Goal: Obtain resource: Download file/media

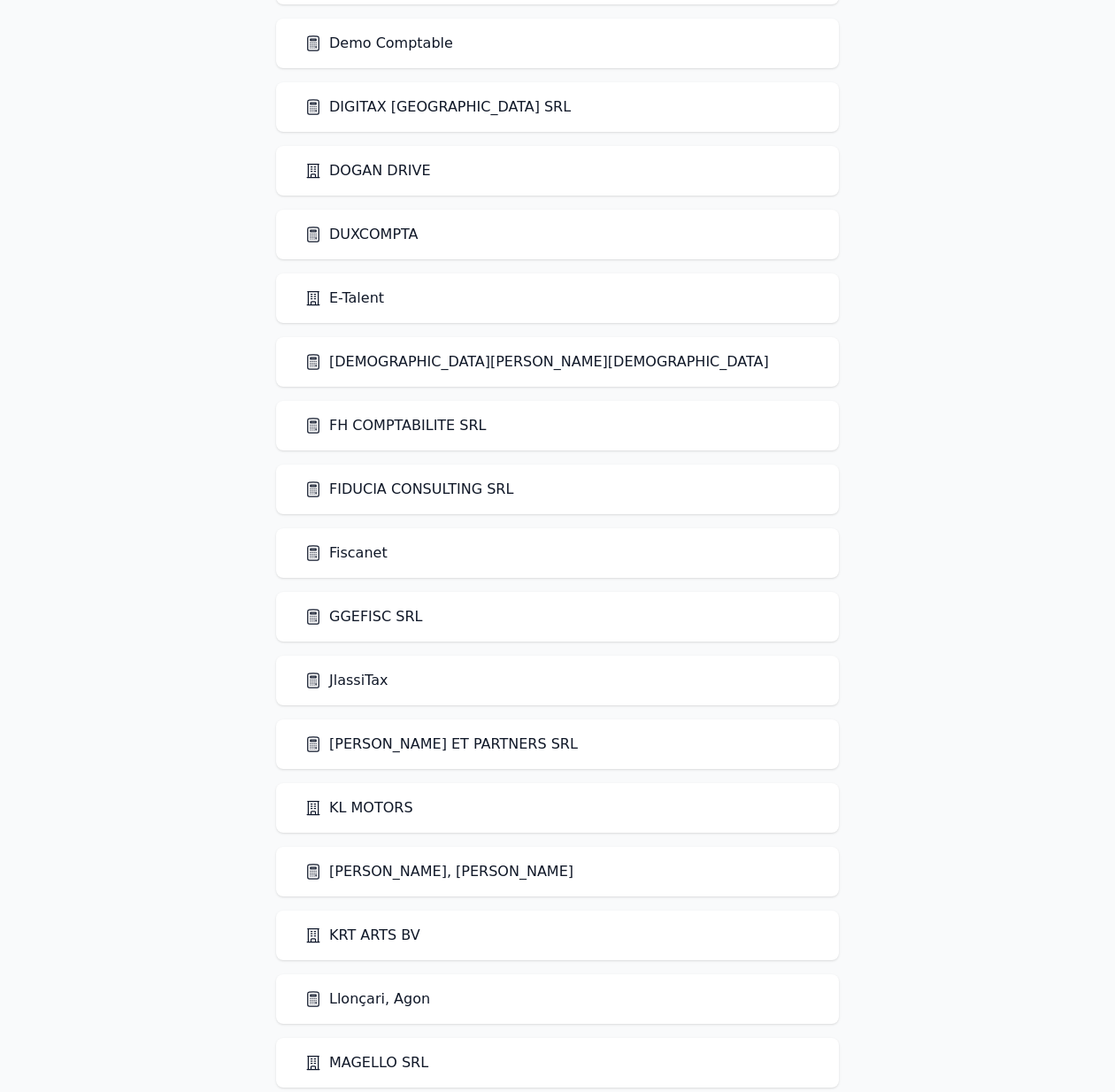
scroll to position [1546, 0]
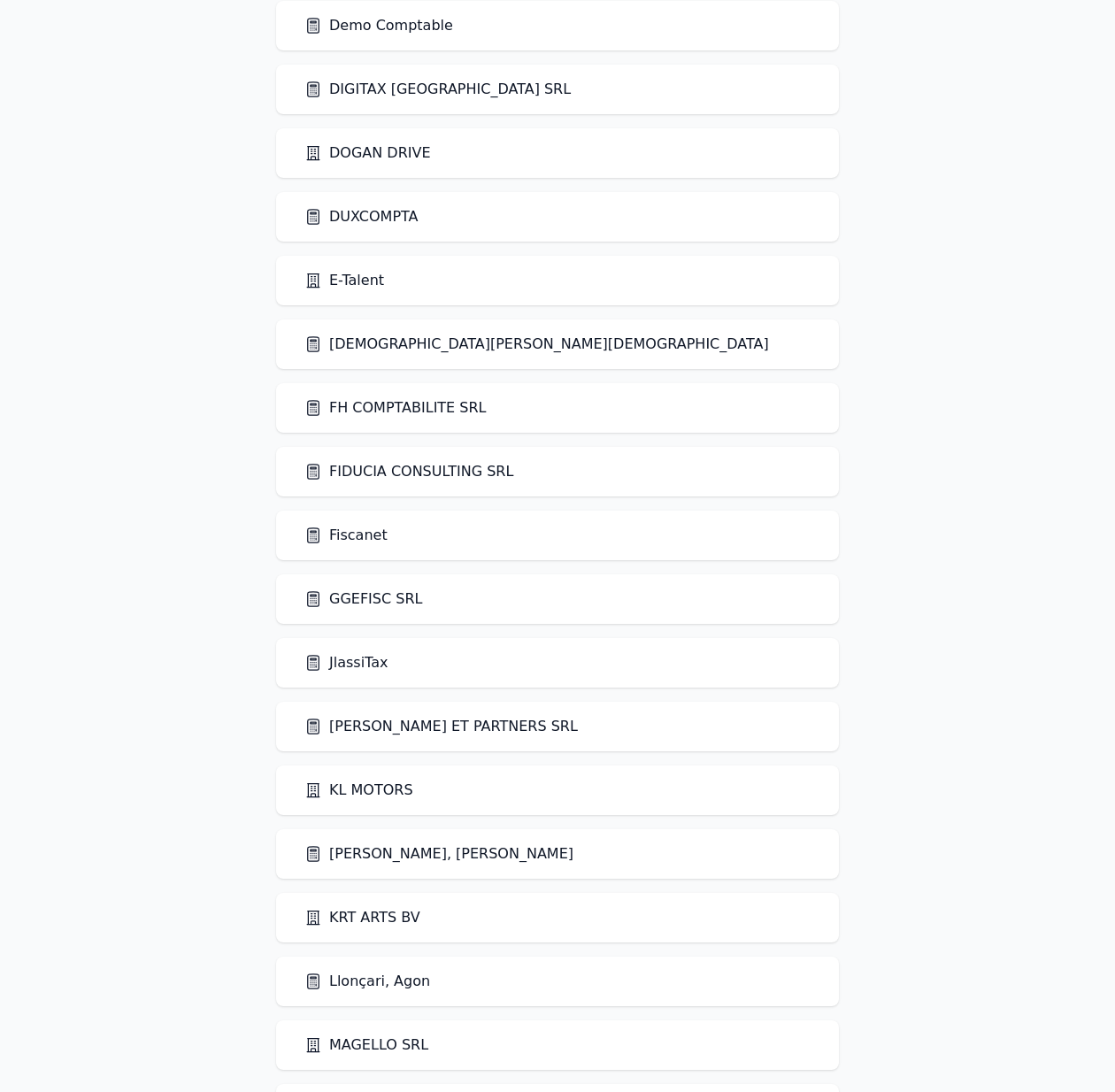
click at [374, 542] on link "Fiscanet" at bounding box center [346, 535] width 83 height 21
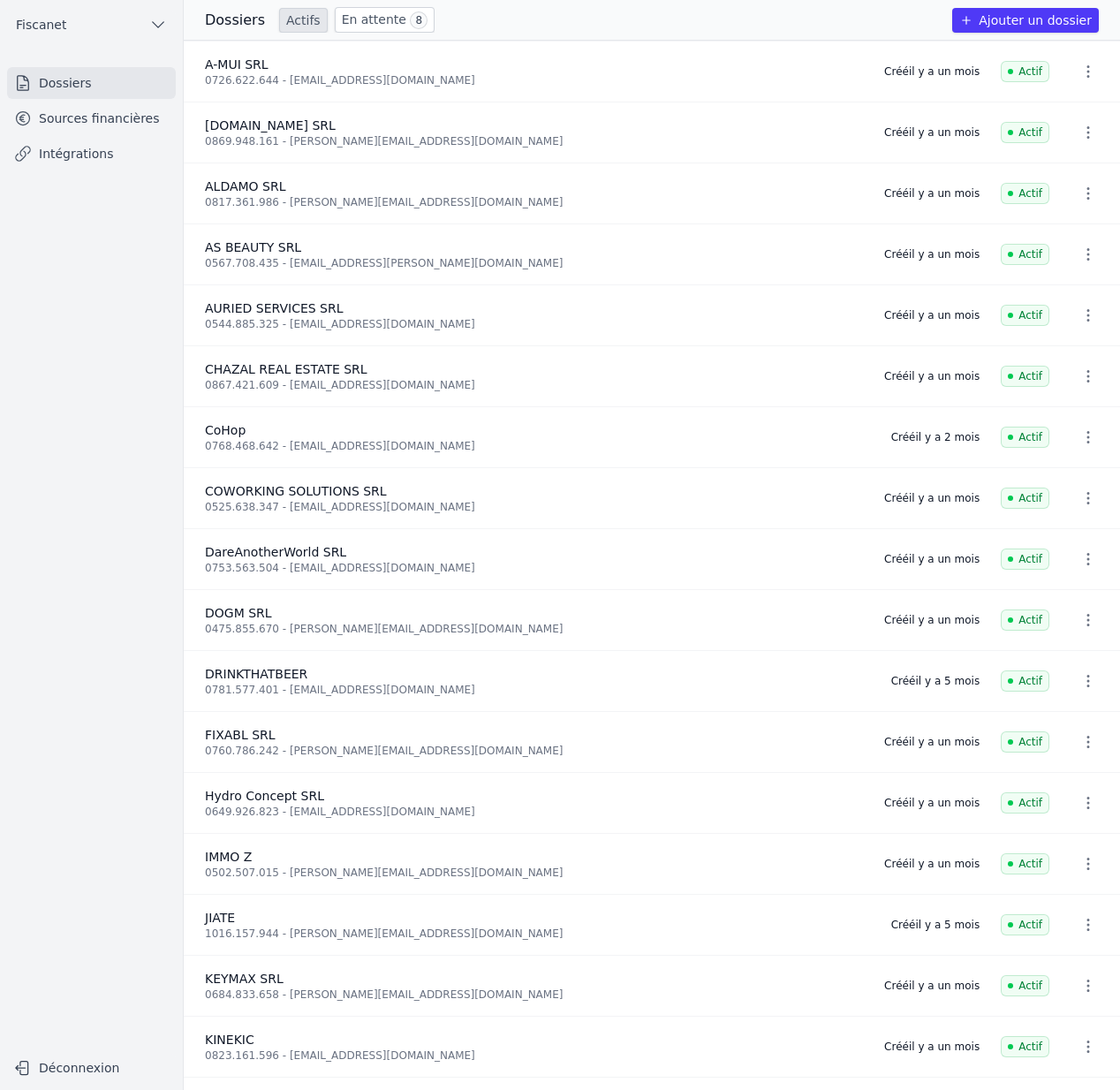
click at [45, 118] on link "Sources financières" at bounding box center [91, 119] width 169 height 32
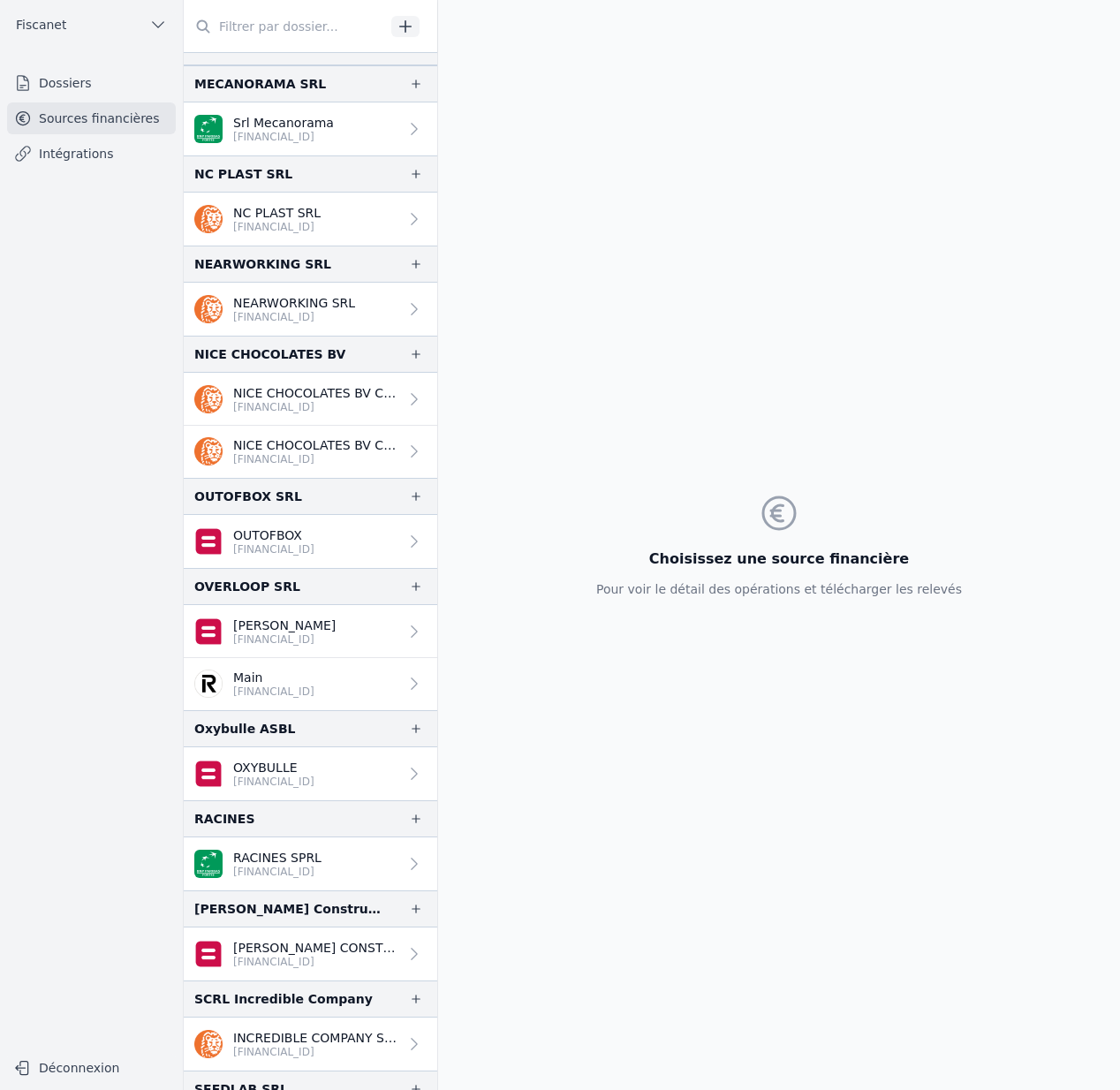
scroll to position [2165, 0]
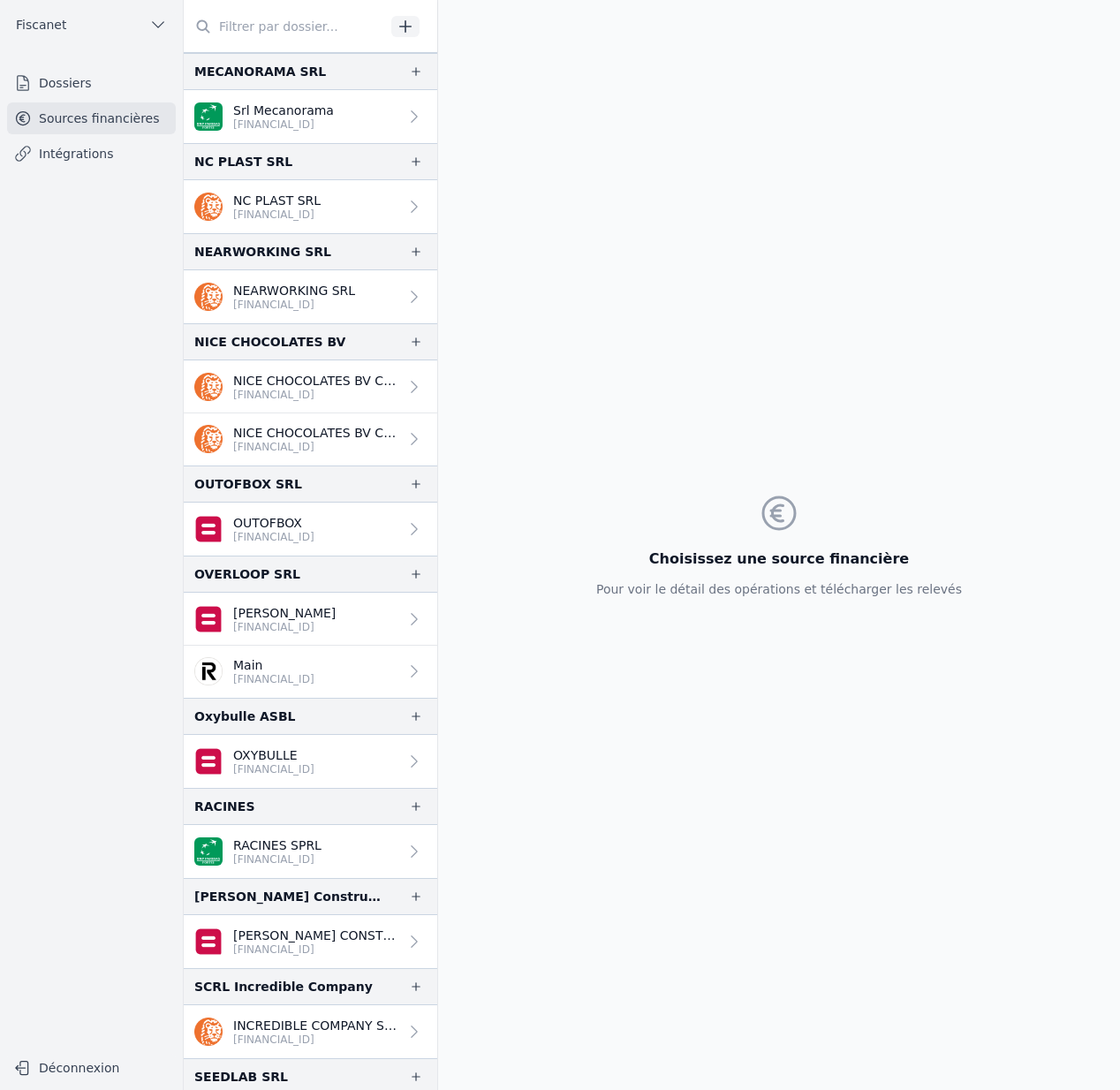
click at [300, 613] on p "[PERSON_NAME]" at bounding box center [284, 613] width 103 height 18
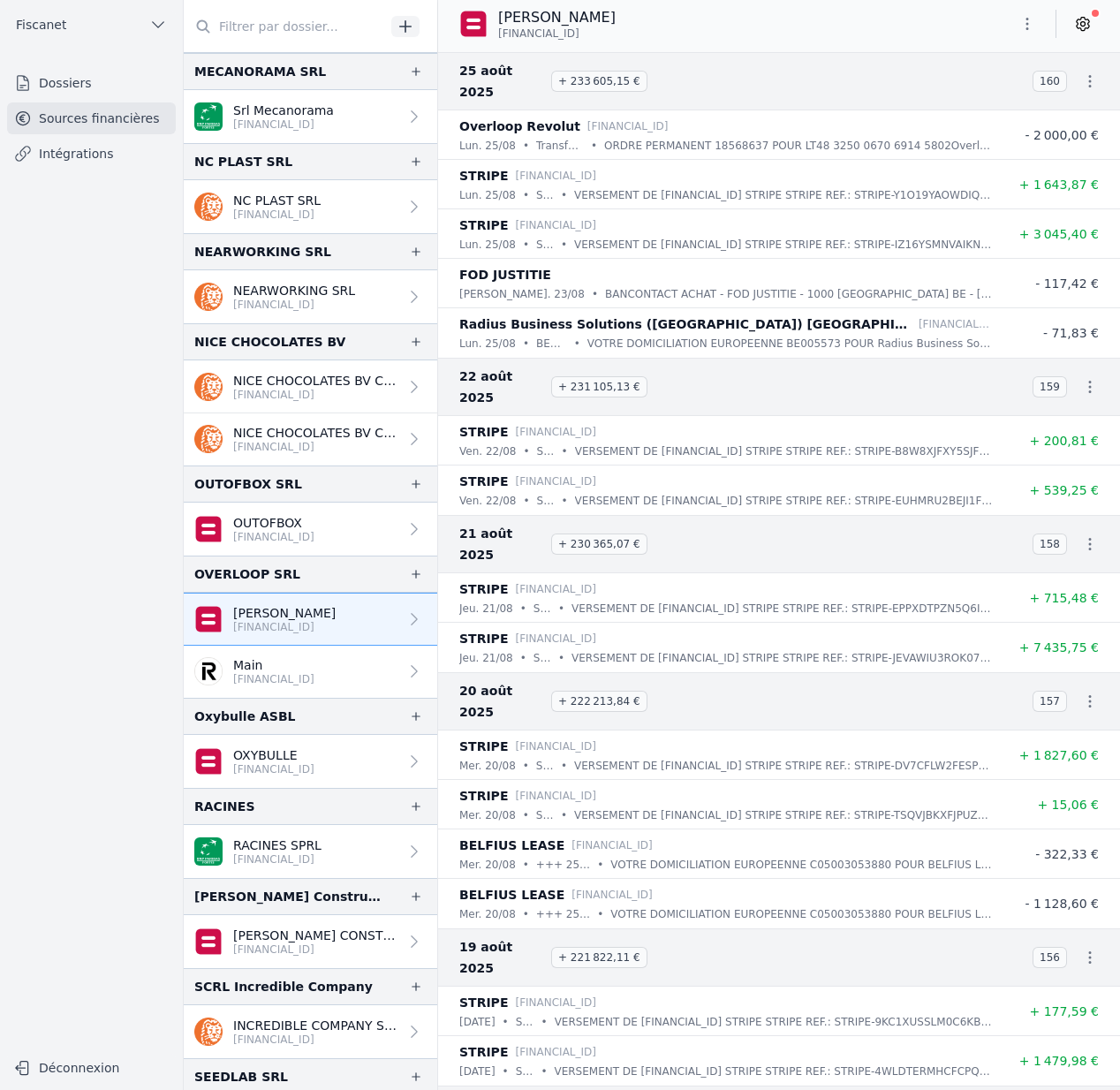
click at [89, 32] on button "Fiscanet" at bounding box center [91, 25] width 169 height 28
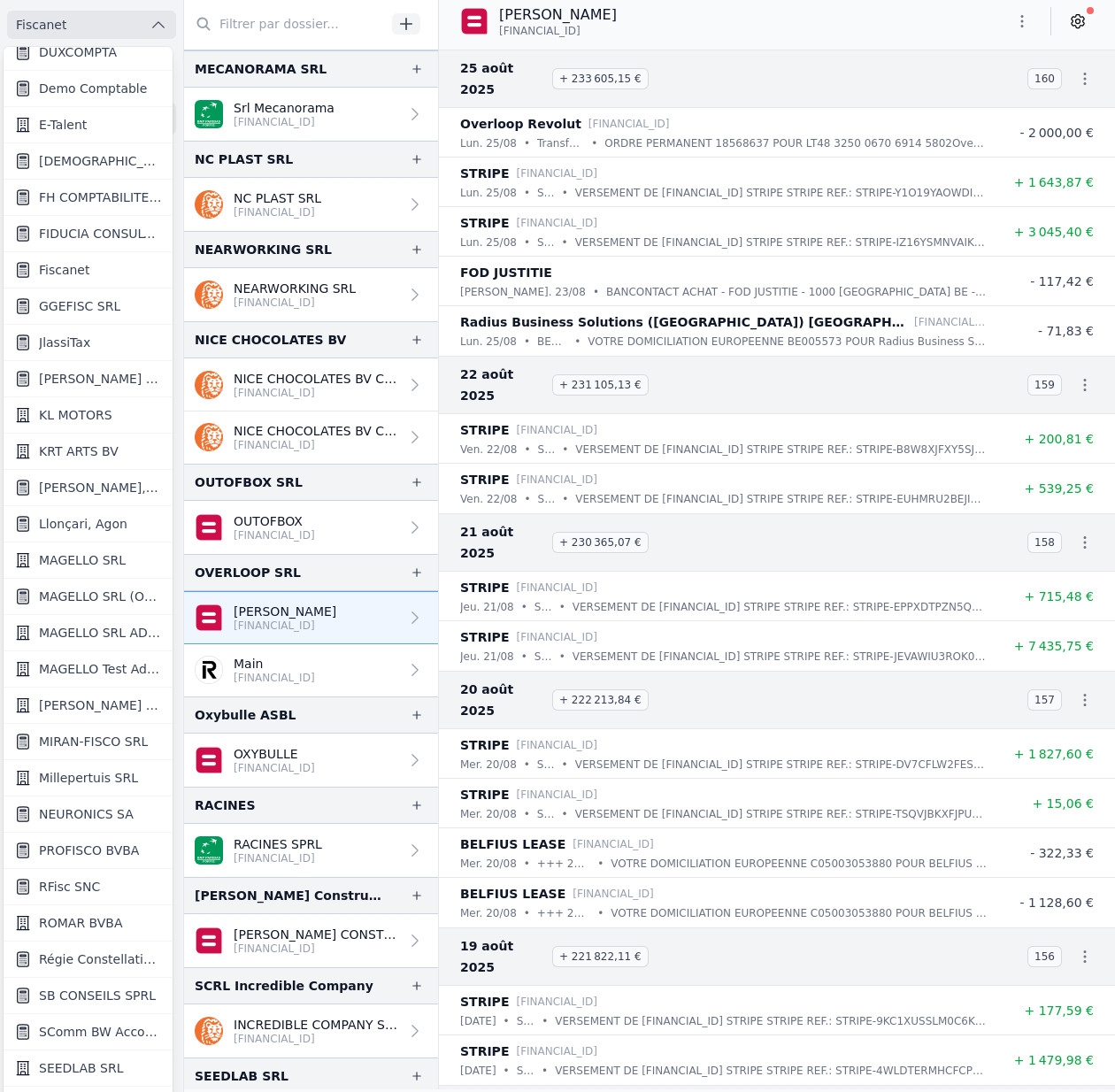
scroll to position [1086, 0]
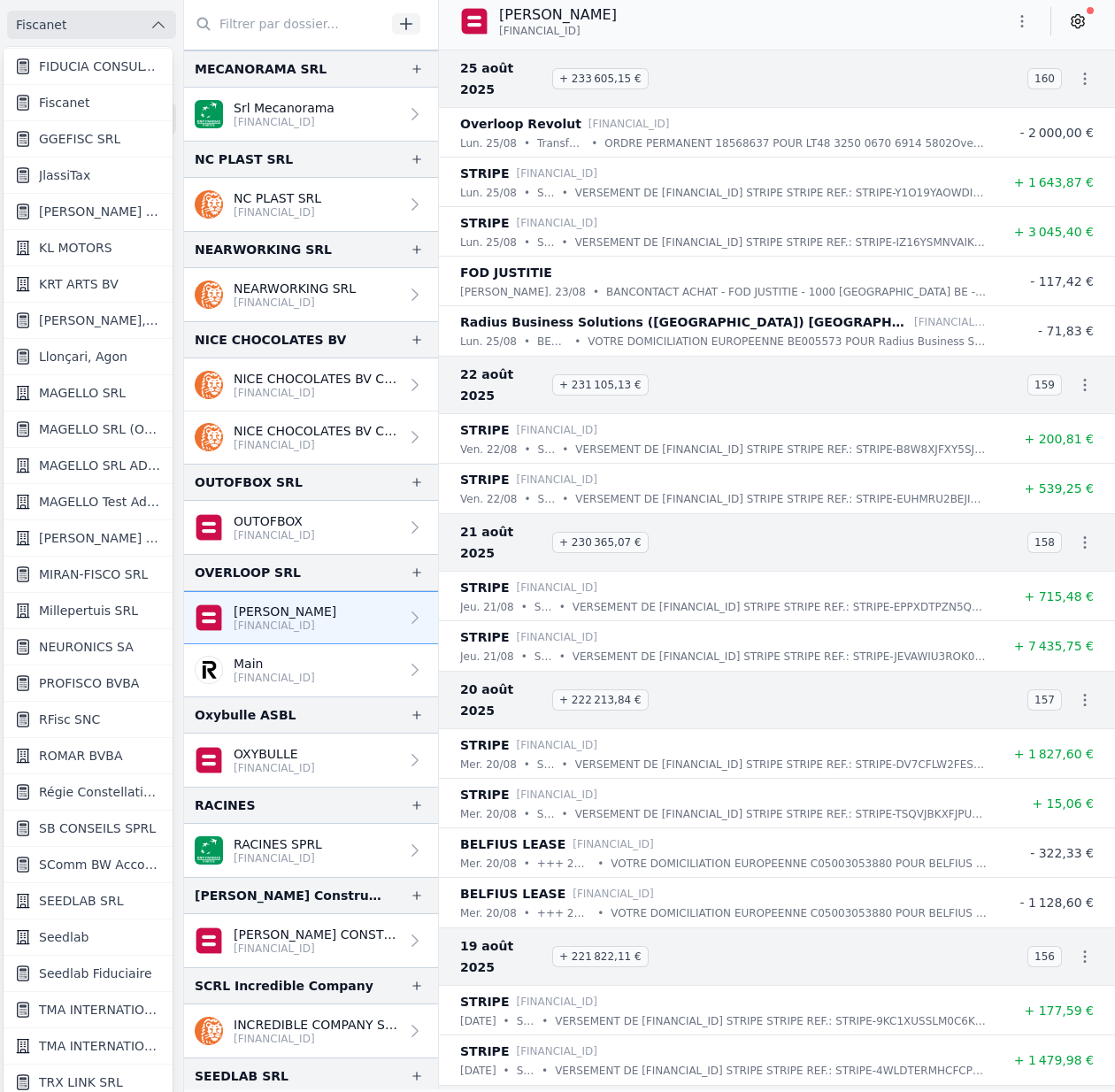
click at [94, 940] on link "Seedlab" at bounding box center [88, 937] width 169 height 36
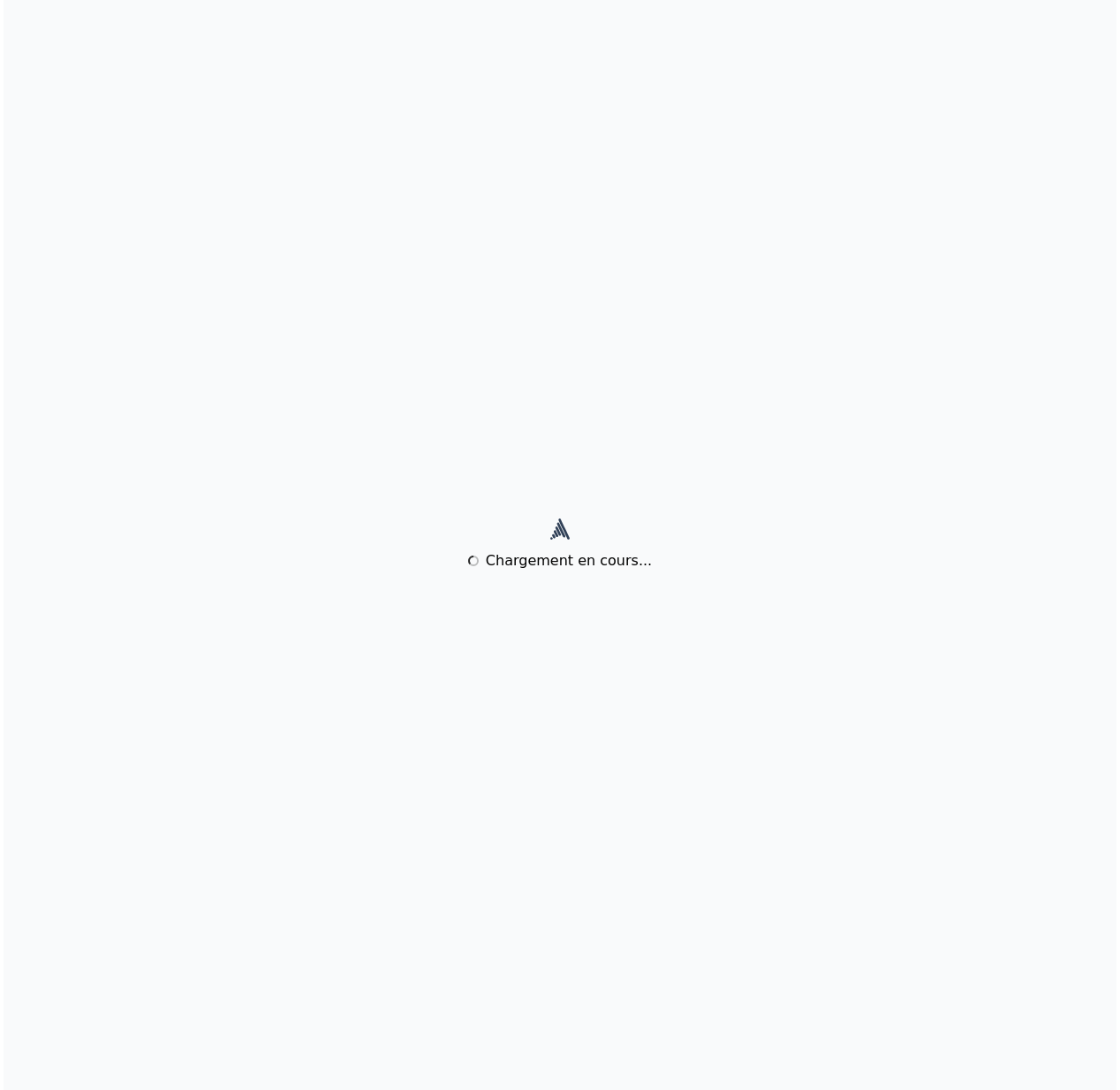
scroll to position [0, 0]
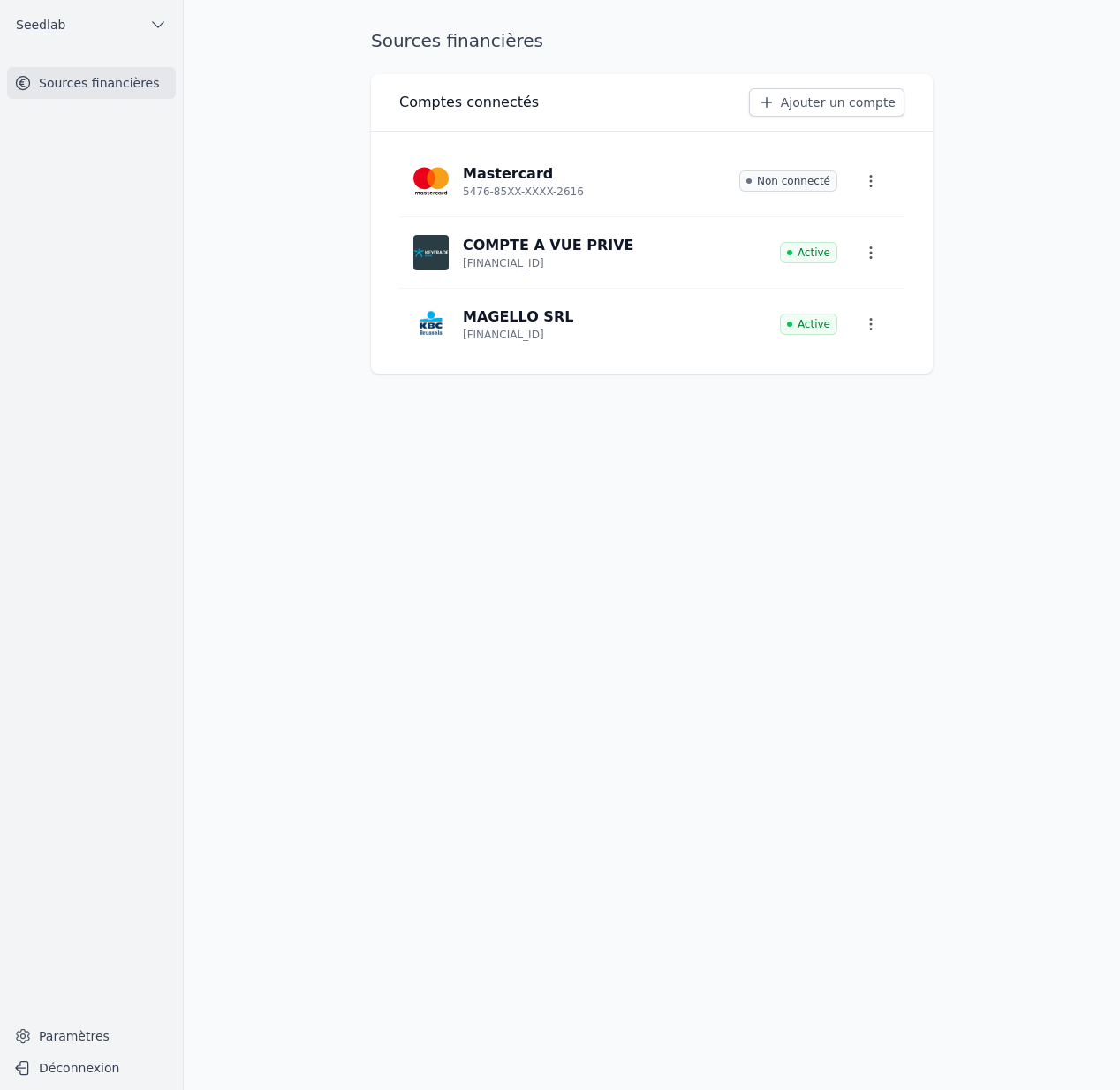
click at [104, 20] on button "Seedlab" at bounding box center [91, 25] width 169 height 28
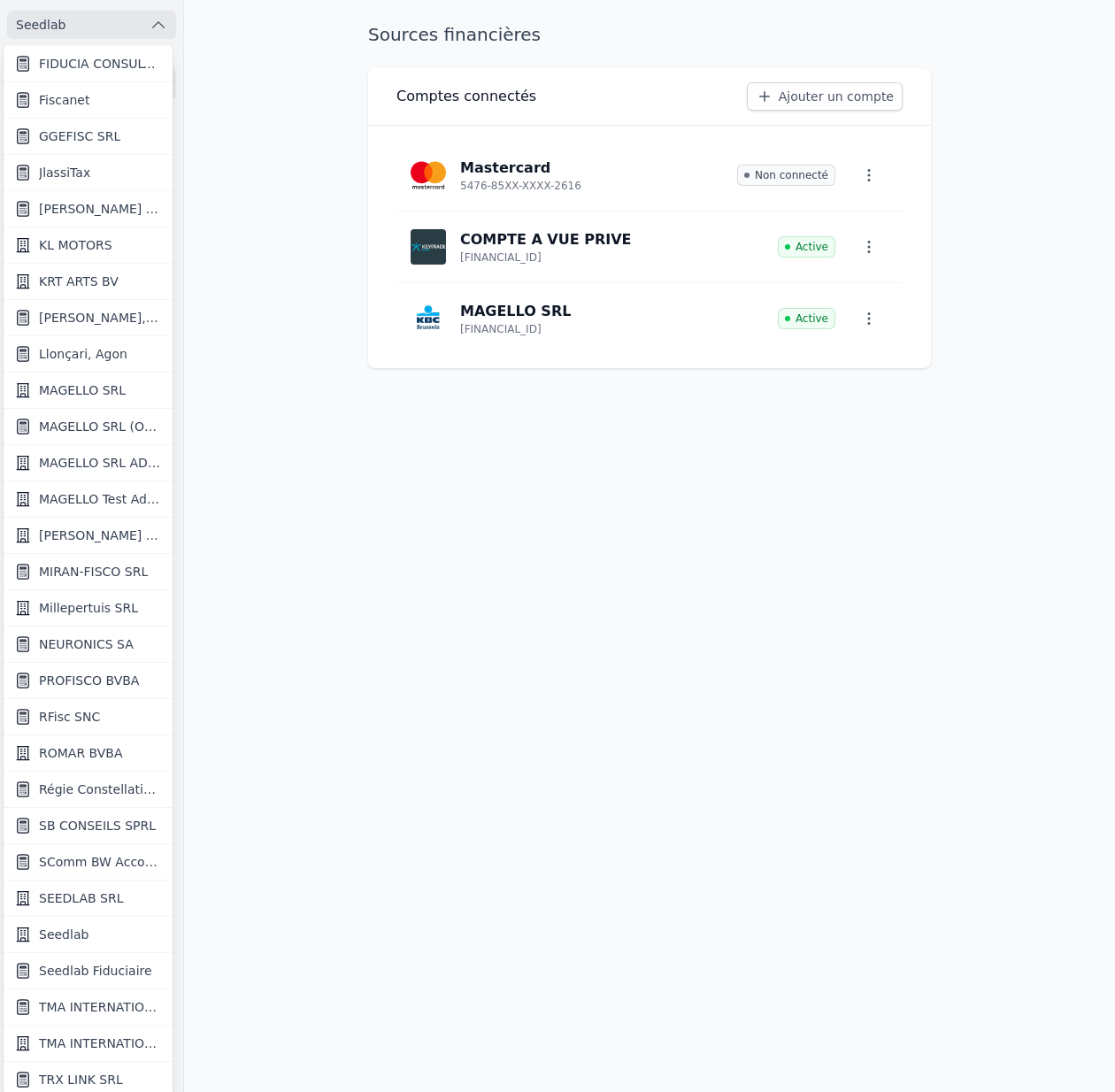
scroll to position [11, 0]
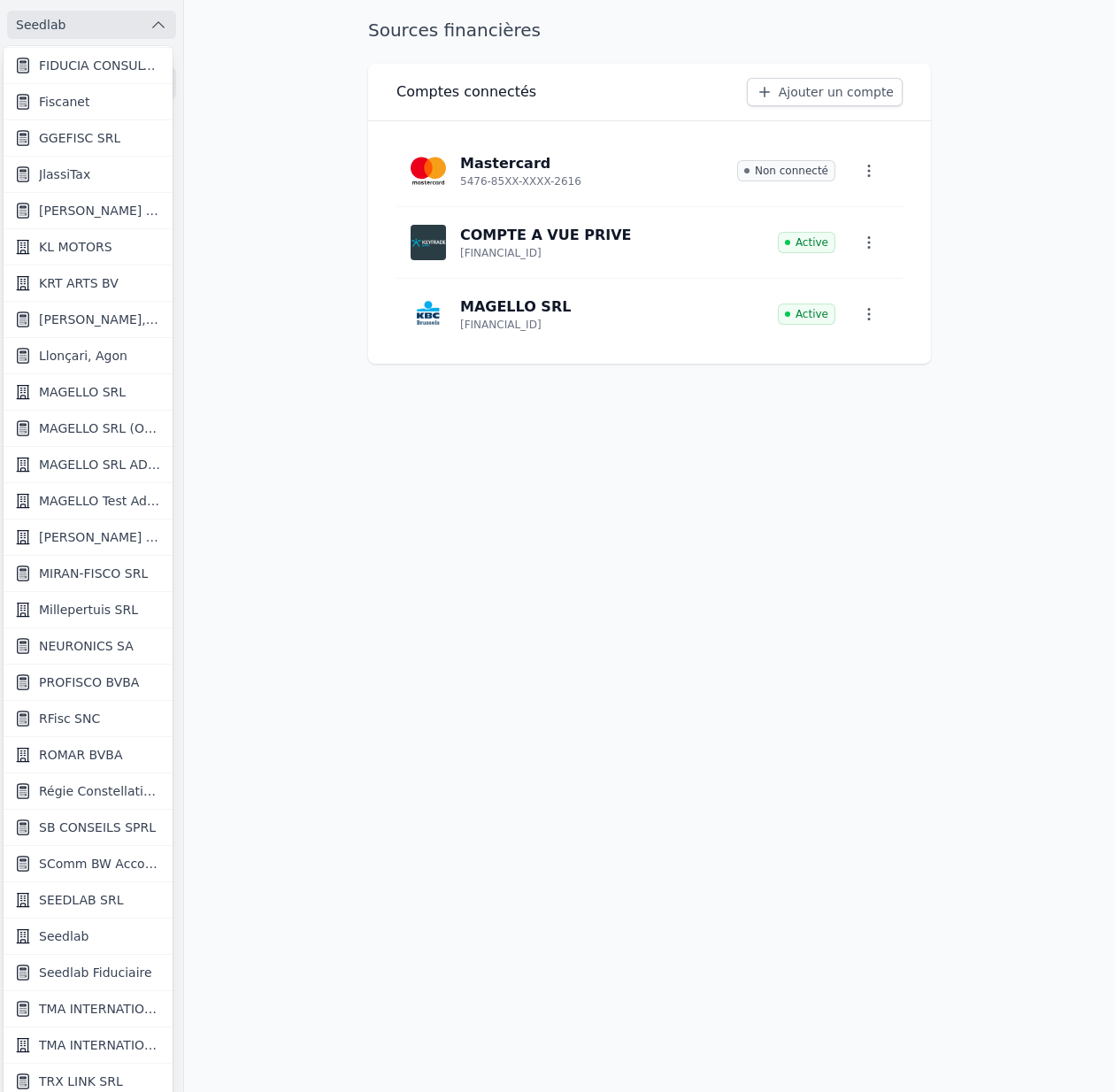
click at [52, 961] on link "Seedlab Fiduciaire" at bounding box center [88, 973] width 169 height 36
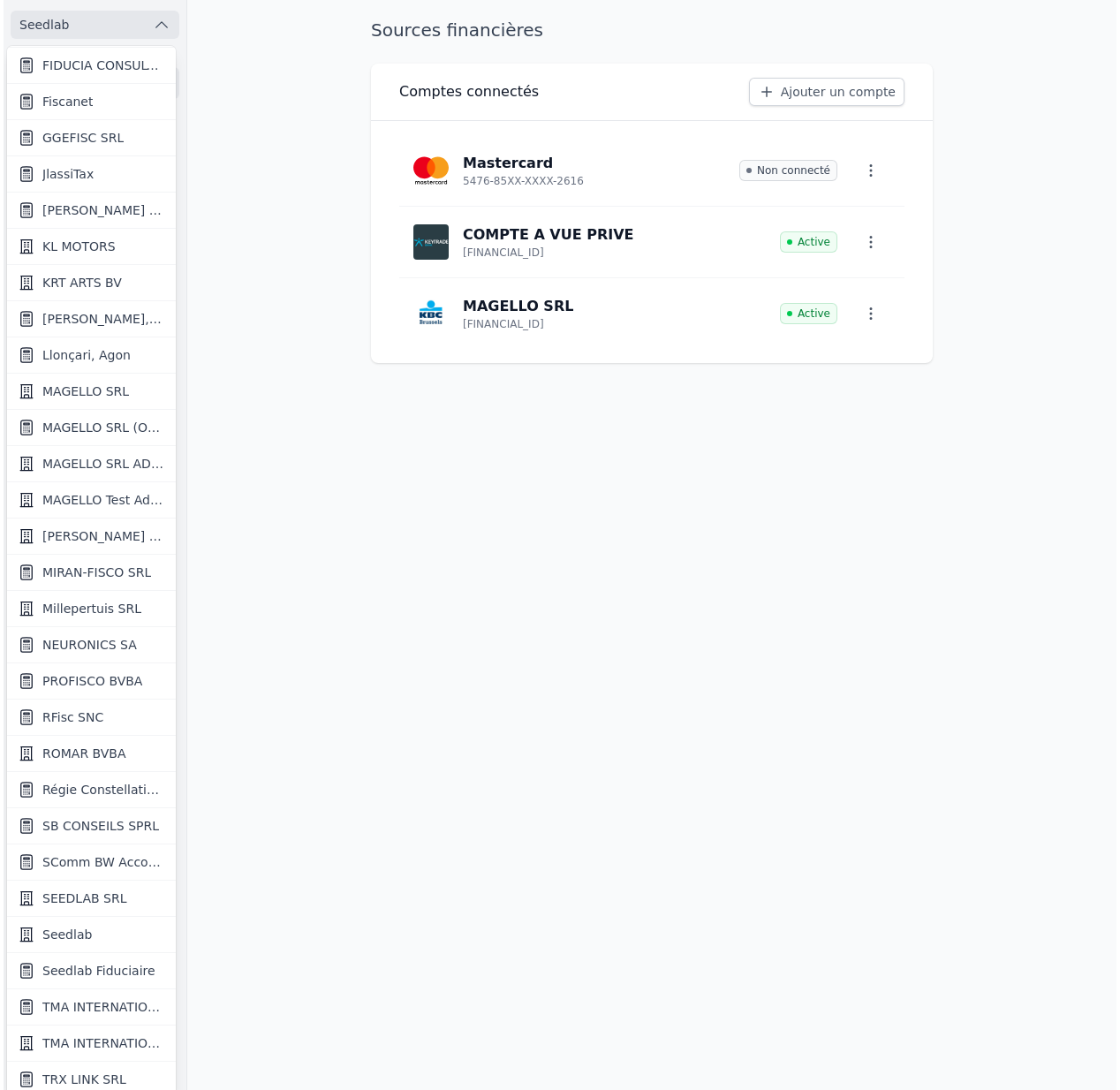
scroll to position [0, 0]
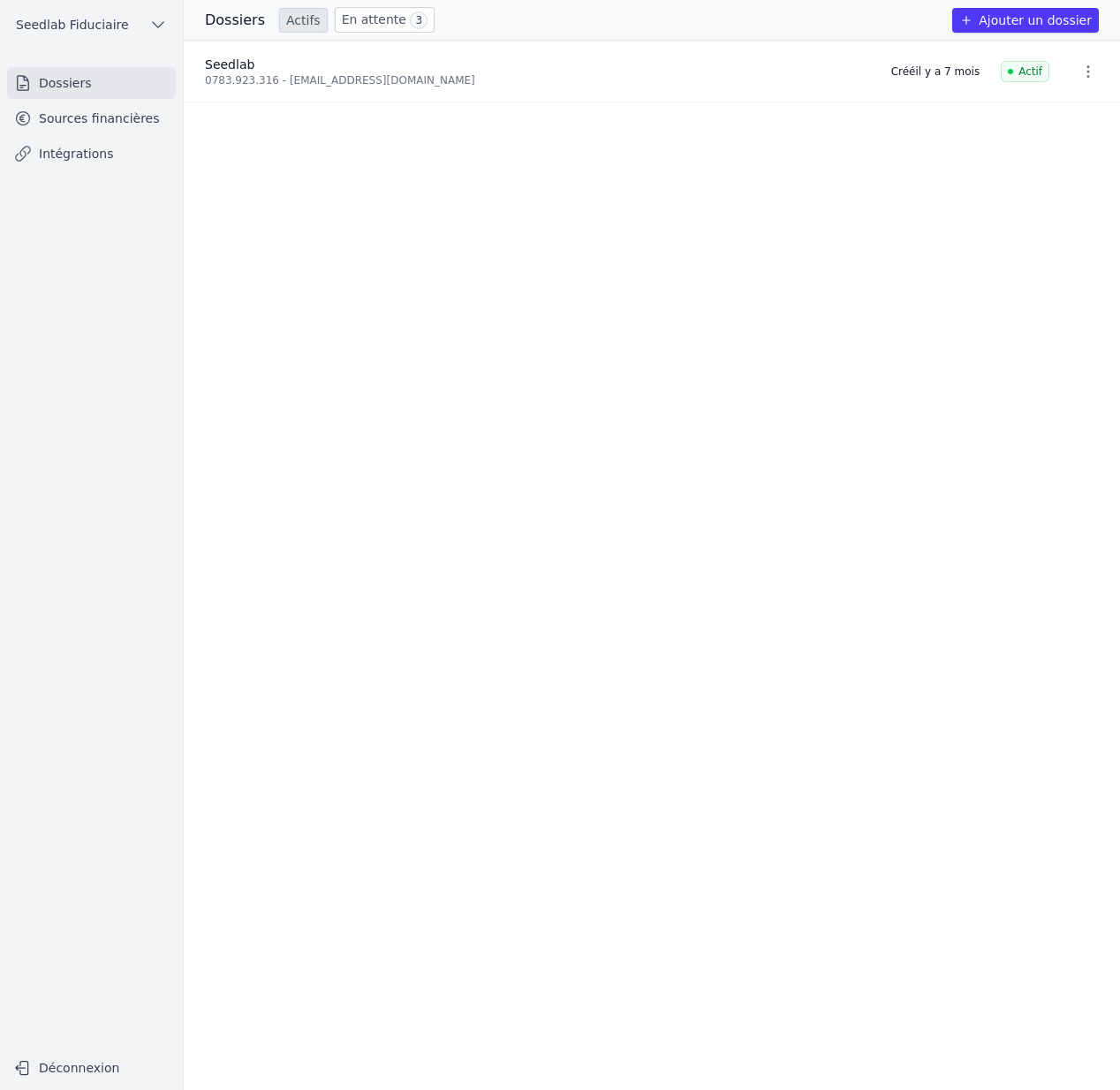
click at [66, 118] on link "Sources financières" at bounding box center [91, 119] width 169 height 32
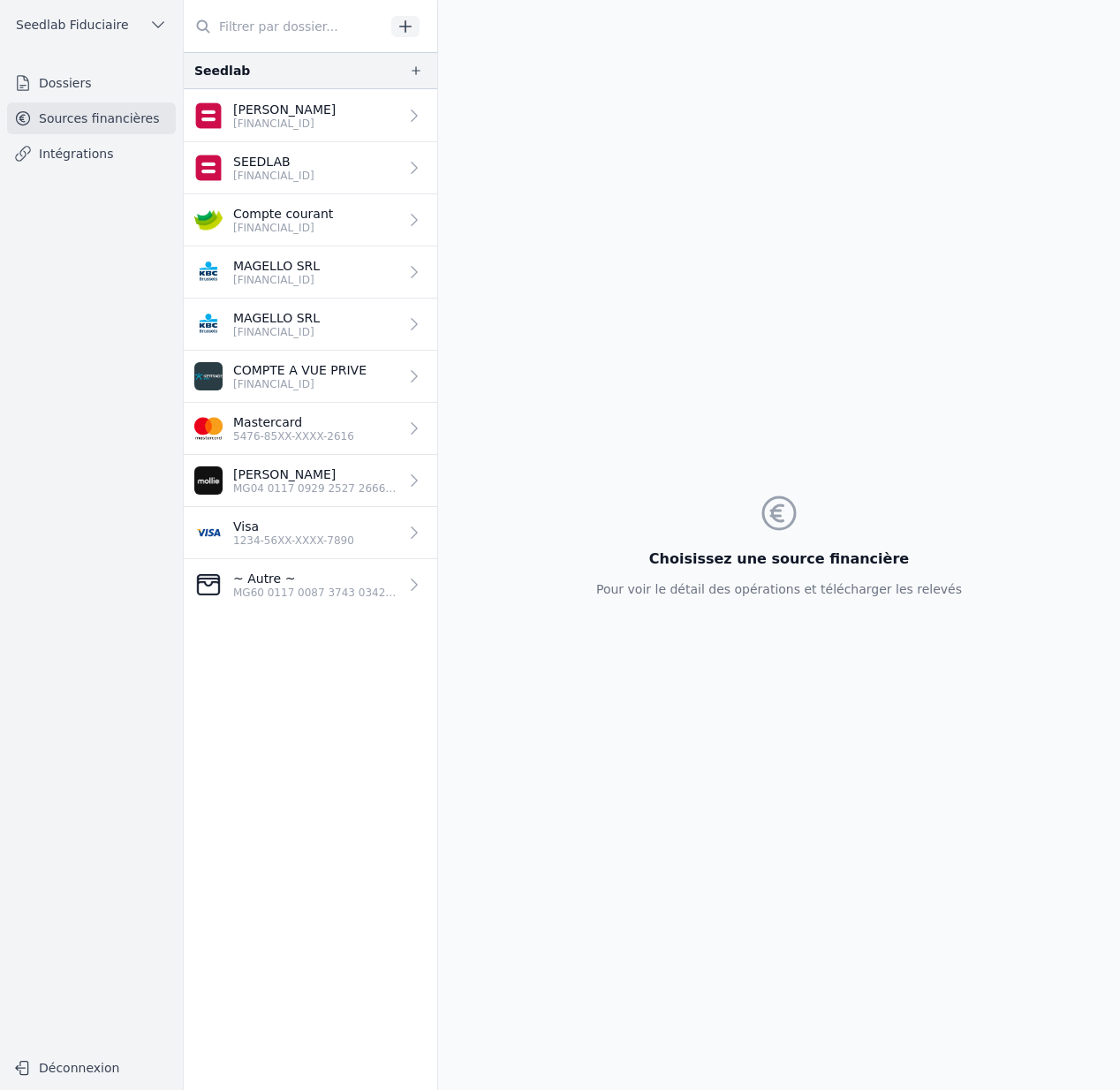
click at [289, 159] on p "SEEDLAB" at bounding box center [273, 162] width 81 height 18
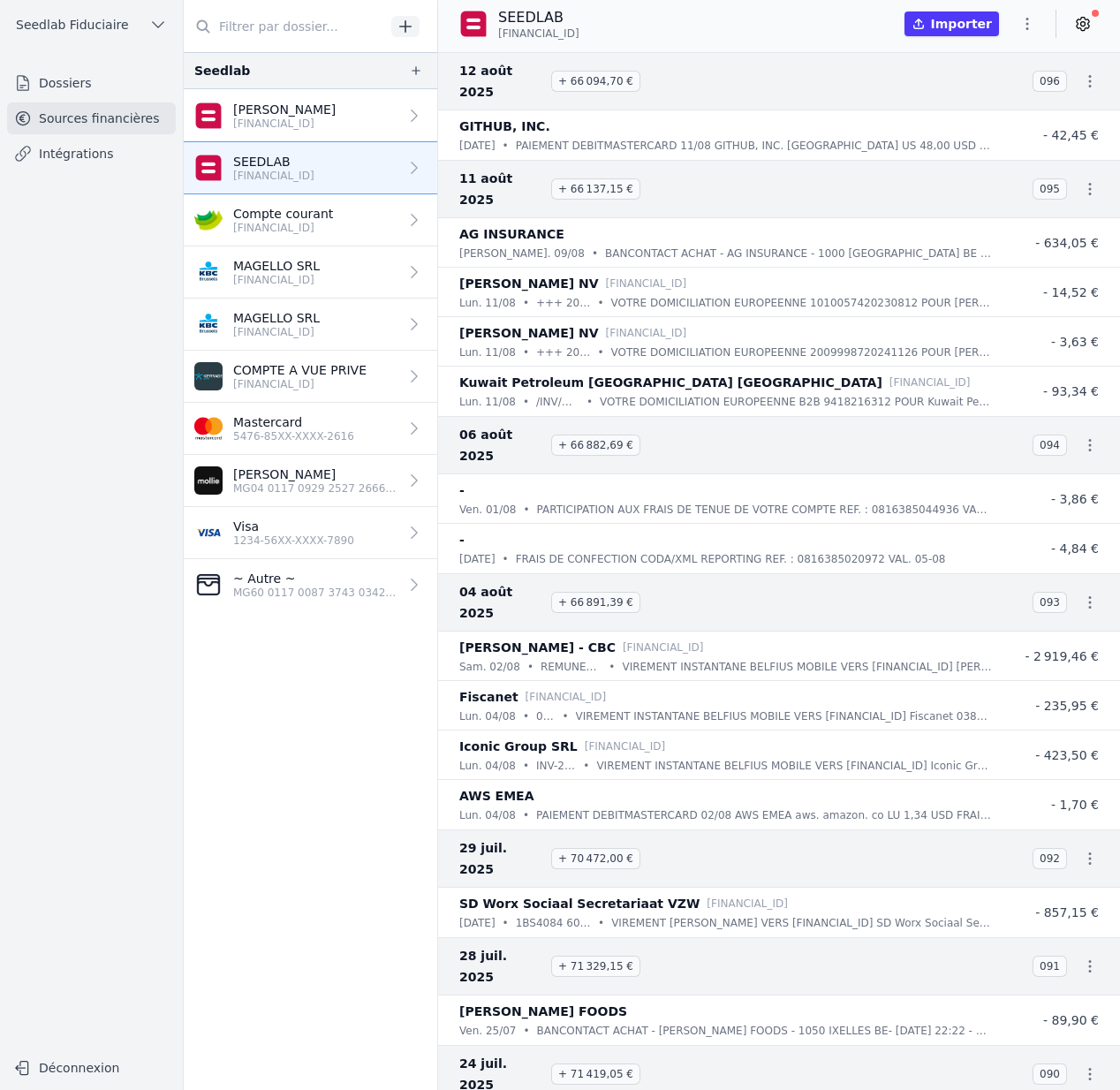
click at [1035, 28] on icon "button" at bounding box center [1027, 24] width 18 height 18
click at [996, 90] on button "Exporter" at bounding box center [985, 94] width 128 height 33
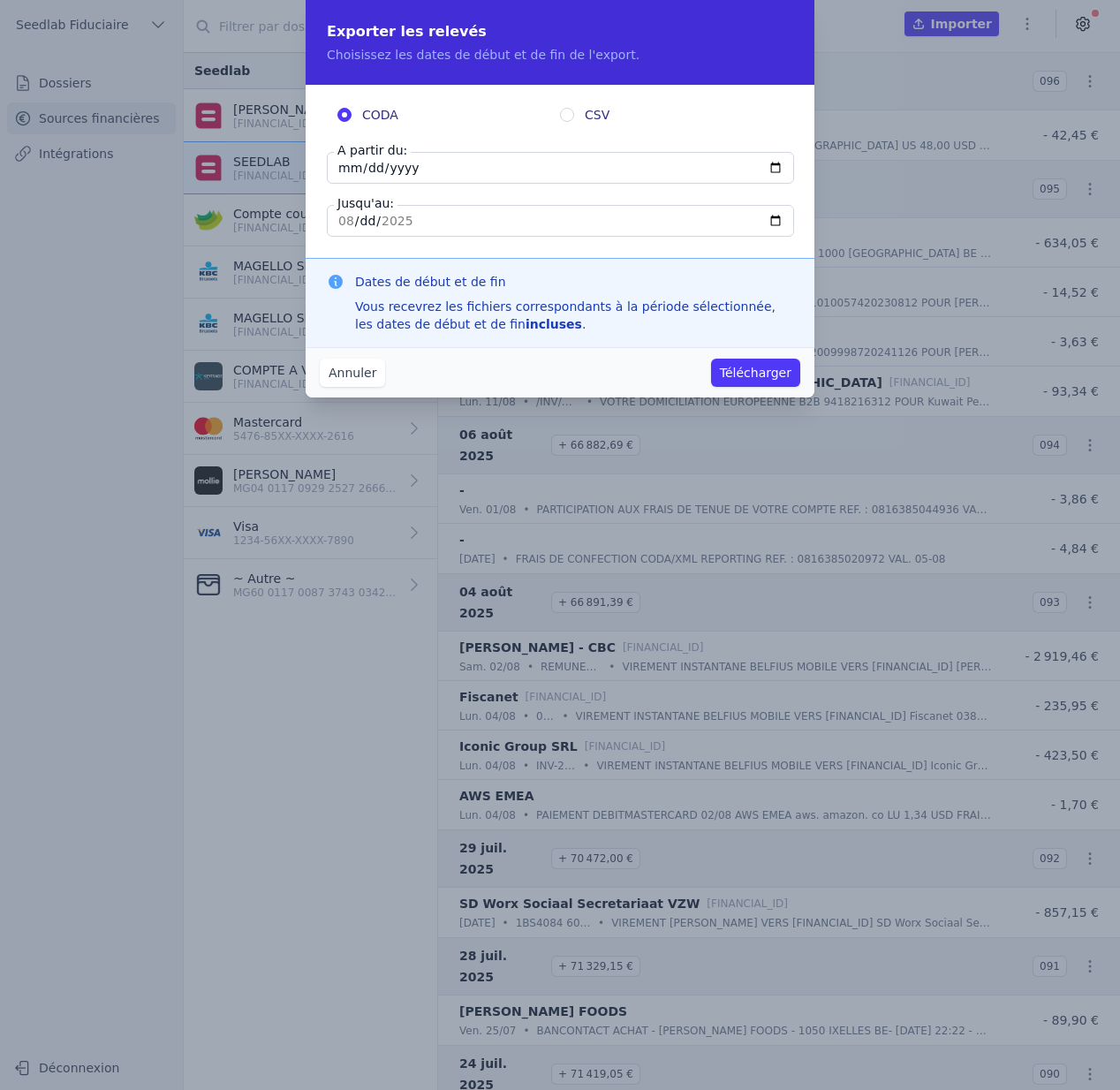
click at [770, 366] on button "Télécharger" at bounding box center [755, 373] width 89 height 28
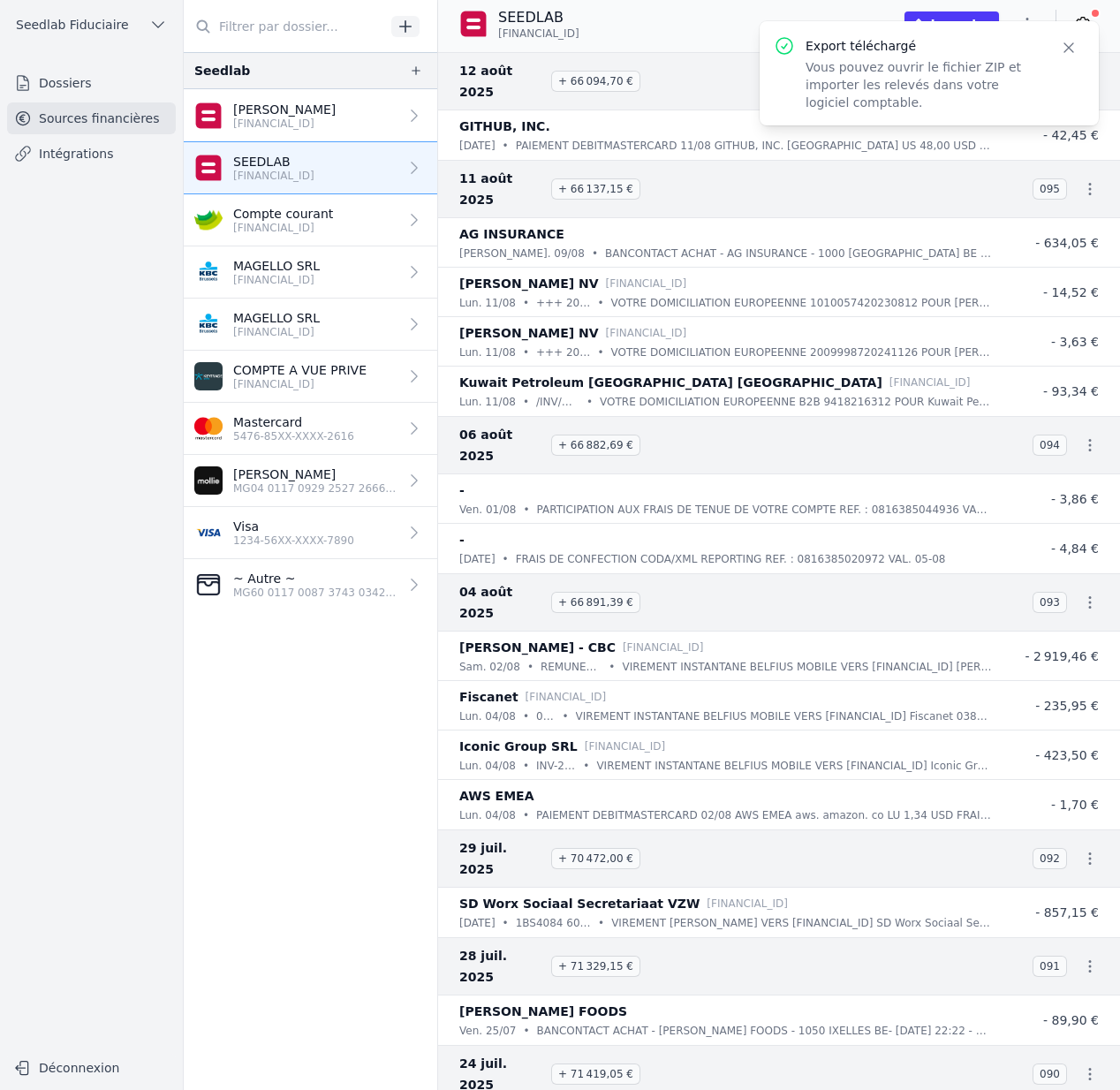
click at [342, 799] on nav "Seedlab Jean-Baptiste Escoyez BE38 0689 4486 2172 SEEDLAB BE38 0689 4486 2172 C…" at bounding box center [310, 570] width 253 height 1038
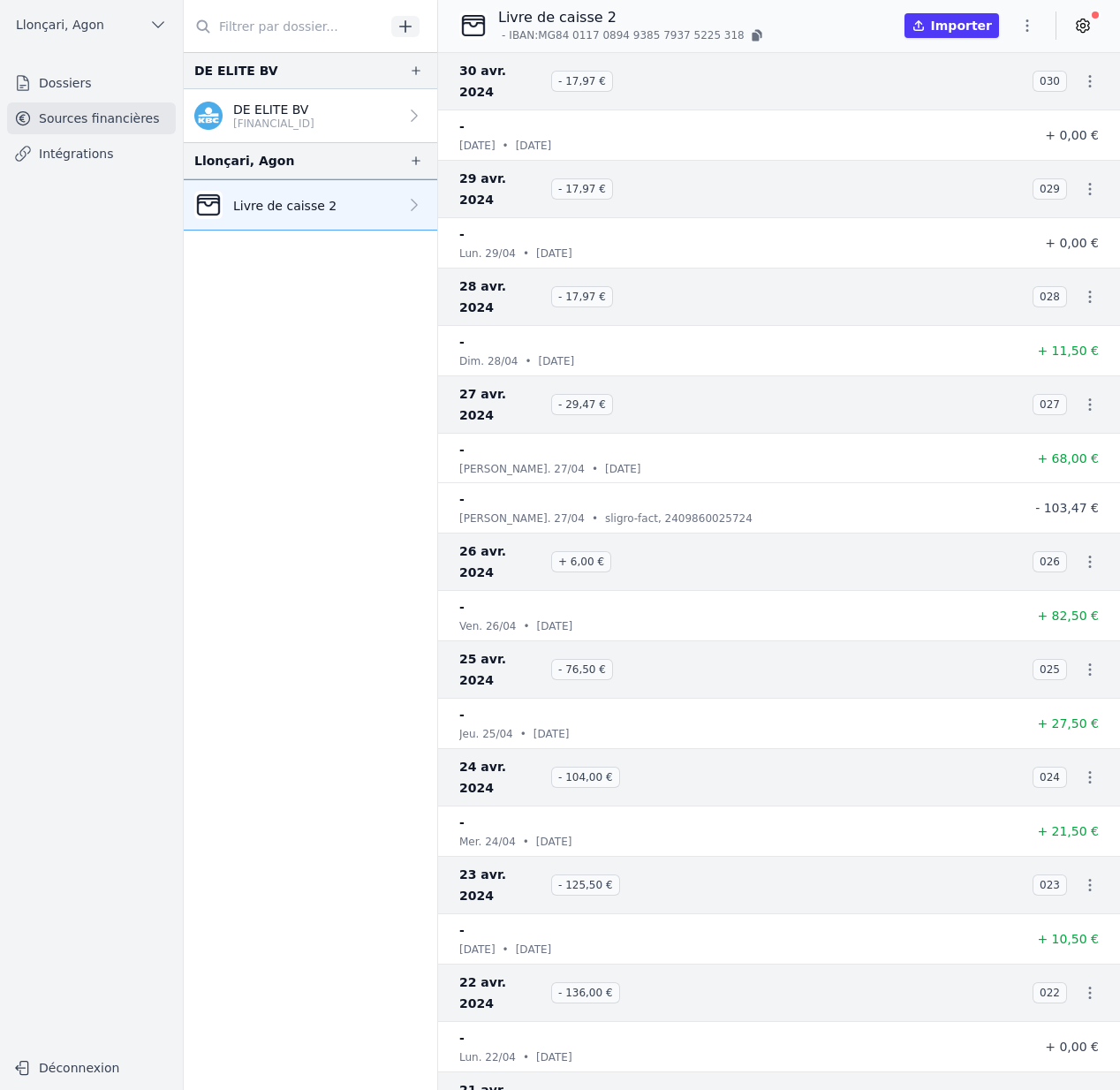
click at [1021, 31] on icon "button" at bounding box center [1027, 26] width 18 height 18
click at [1013, 103] on button "Exporter" at bounding box center [985, 96] width 128 height 33
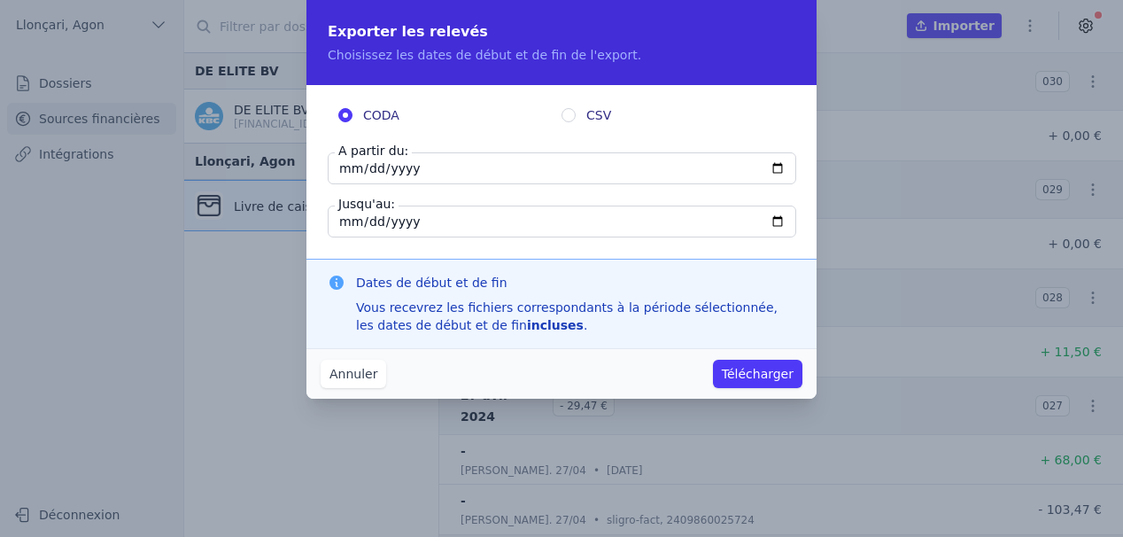
click at [740, 375] on button "Télécharger" at bounding box center [757, 374] width 89 height 28
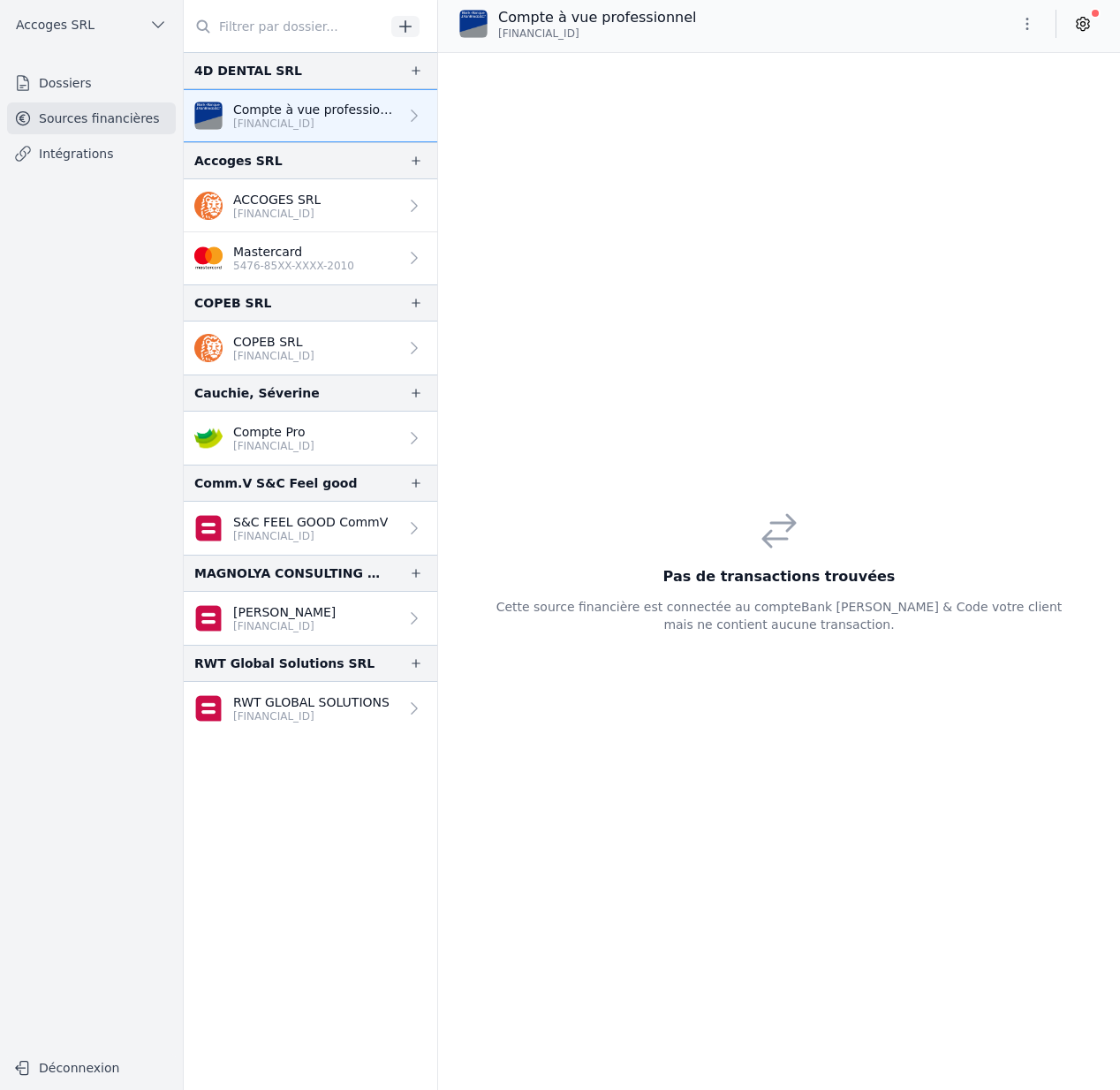
click at [1022, 24] on icon "button" at bounding box center [1027, 24] width 18 height 18
click at [1022, 24] on div at bounding box center [560, 545] width 1120 height 1090
drag, startPoint x: 621, startPoint y: 27, endPoint x: 496, endPoint y: 38, distance: 125.5
click at [496, 38] on div "Compte à vue professionnel BE85 6451 1030 5506" at bounding box center [576, 24] width 236 height 34
copy span "BE85 6451 1030 5506"
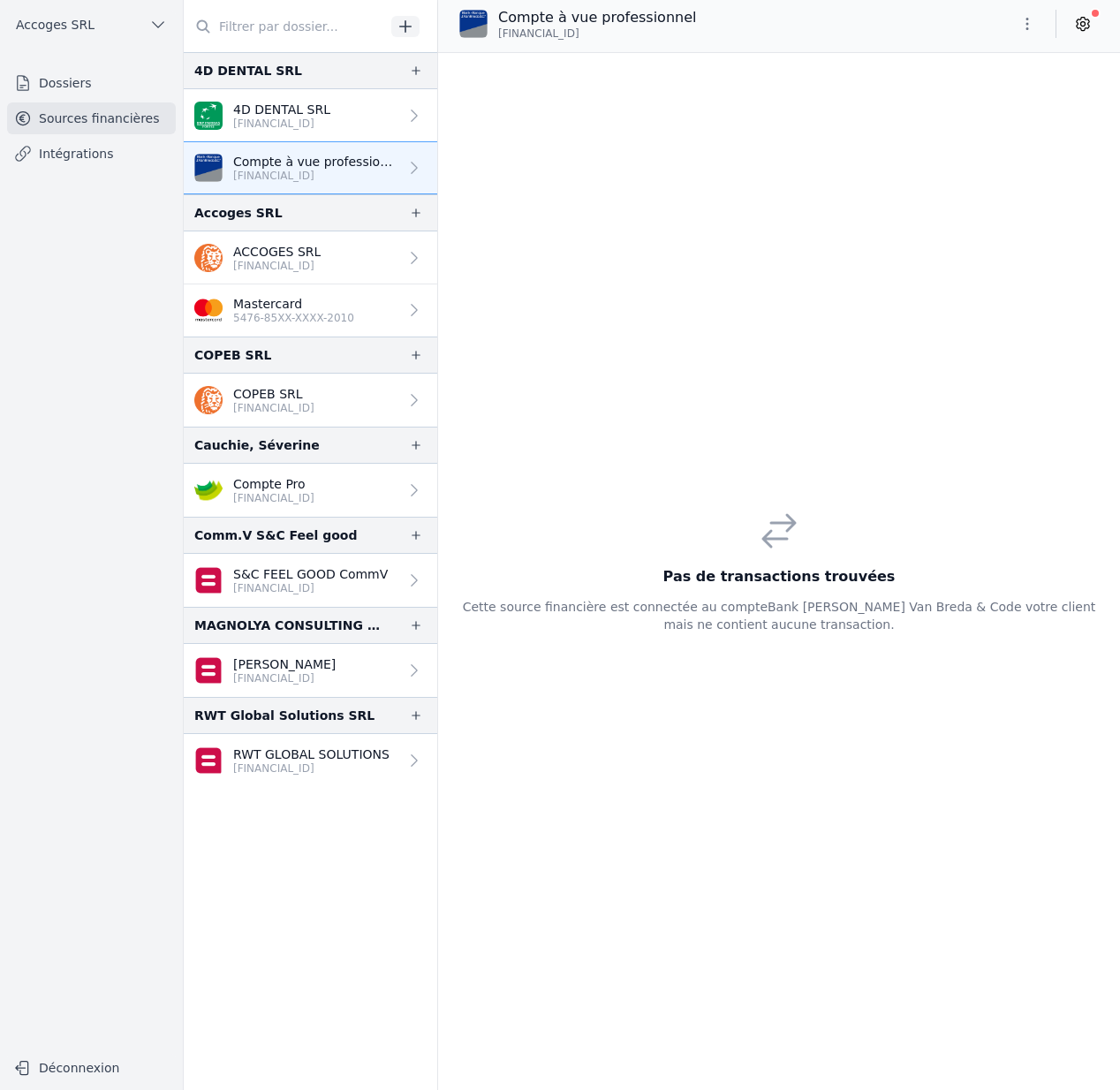
click at [380, 117] on link "4D DENTAL SRL BE07 0017 1647 9866" at bounding box center [310, 115] width 253 height 53
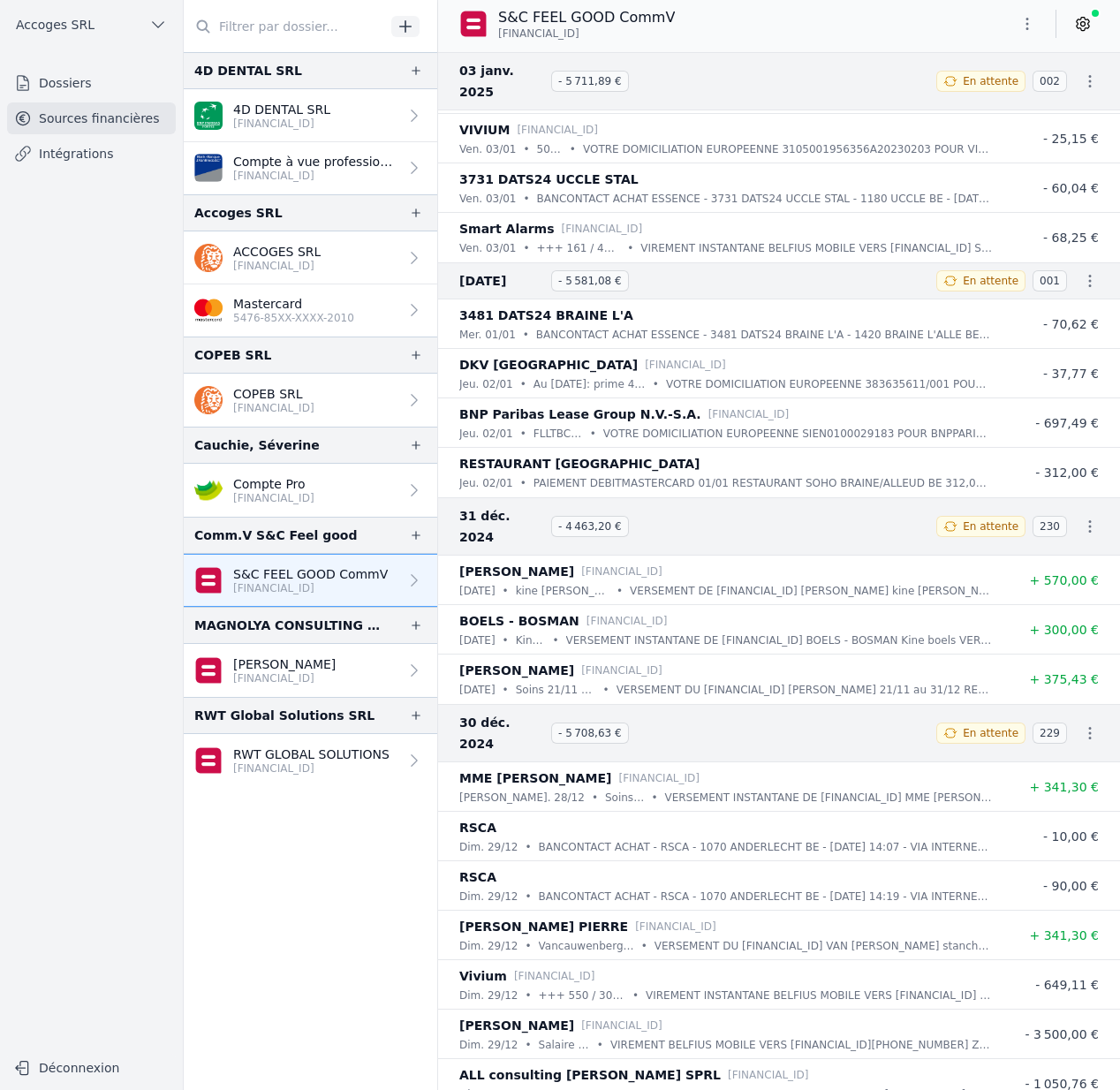
scroll to position [25950, 0]
